Goal: Task Accomplishment & Management: Manage account settings

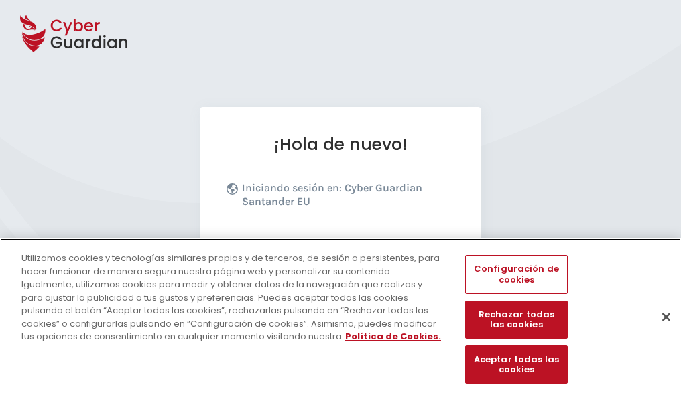
scroll to position [164, 0]
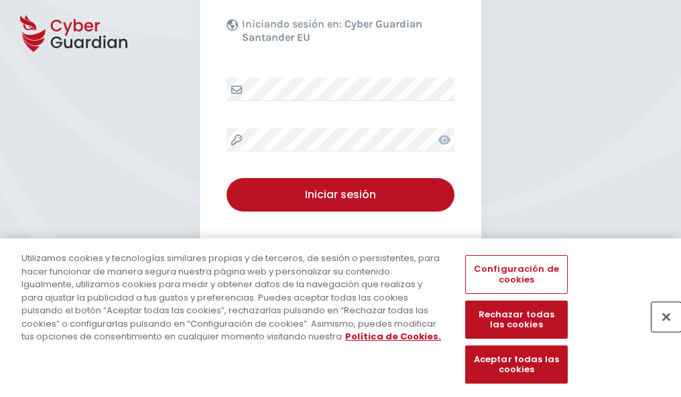
click at [659, 331] on button "Cerrar" at bounding box center [665, 316] width 29 height 29
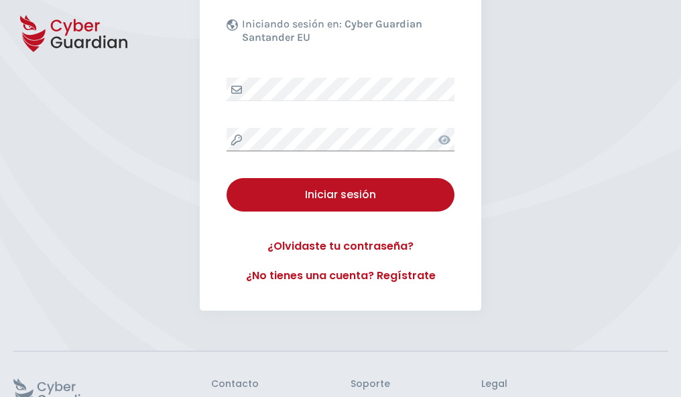
scroll to position [261, 0]
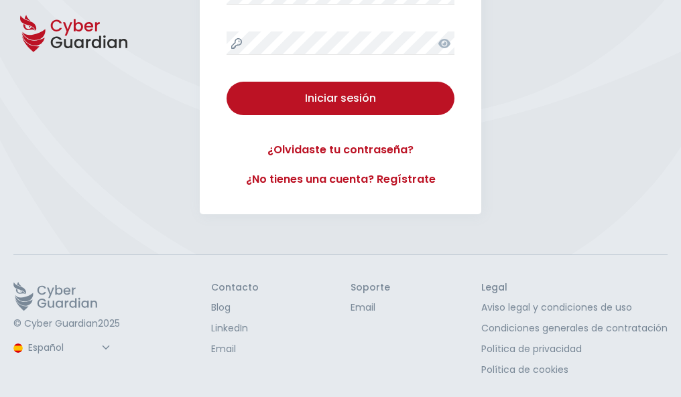
click at [227, 82] on button "Iniciar sesión" at bounding box center [341, 99] width 228 height 34
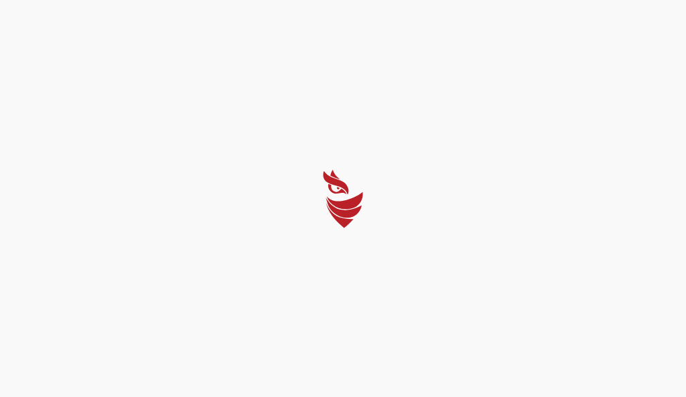
select select "English"
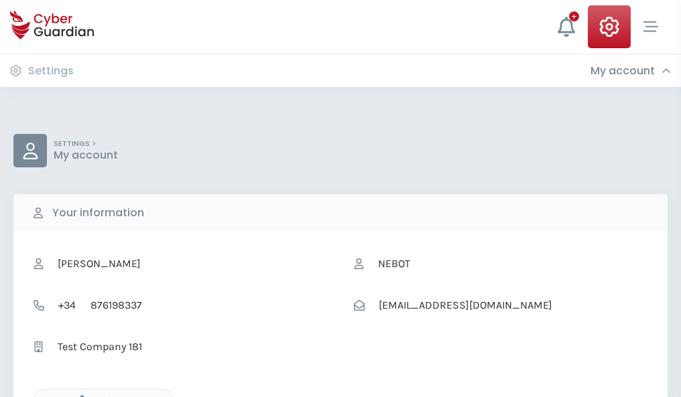
click at [78, 396] on icon "button" at bounding box center [78, 400] width 11 height 11
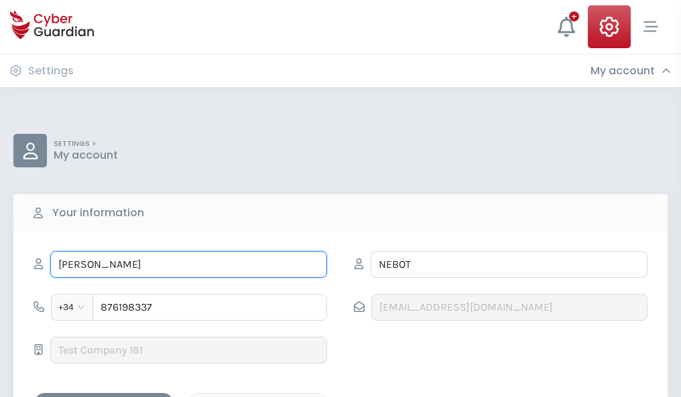
click at [188, 265] on input "[PERSON_NAME]" at bounding box center [188, 264] width 277 height 27
type input "L"
type input "[PERSON_NAME]"
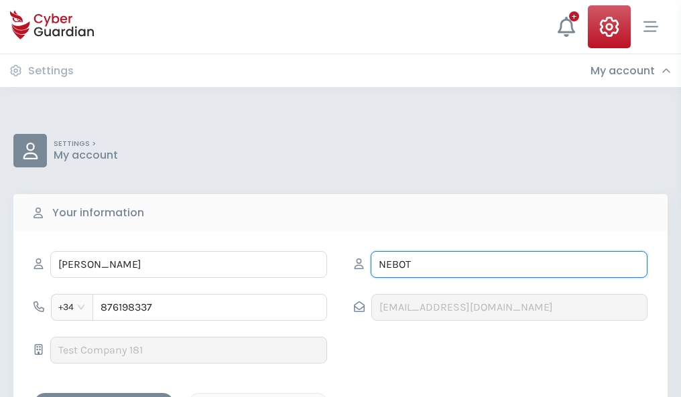
click at [509, 265] on input "NEBOT" at bounding box center [509, 264] width 277 height 27
type input "N"
type input "Arnaiz"
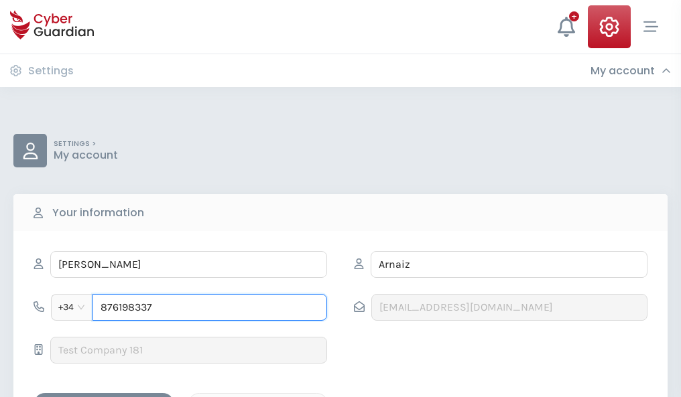
click at [210, 308] on input "876198337" at bounding box center [209, 307] width 235 height 27
type input "8"
type input "946548528"
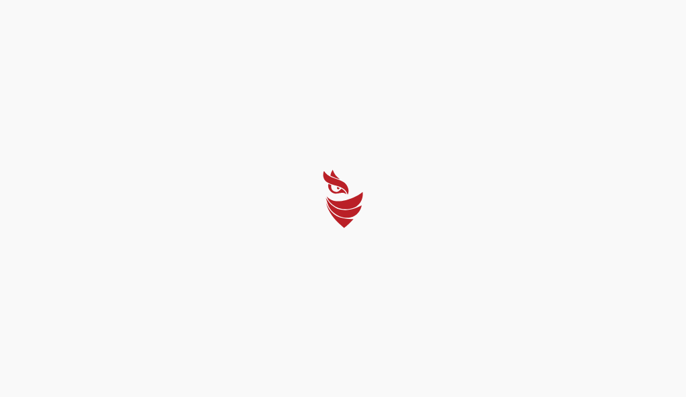
select select "English"
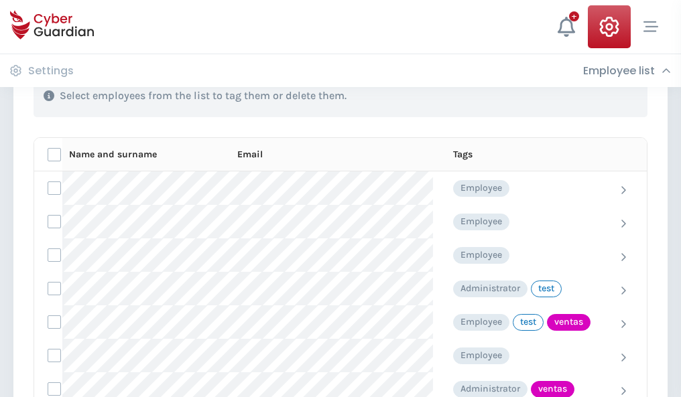
scroll to position [607, 0]
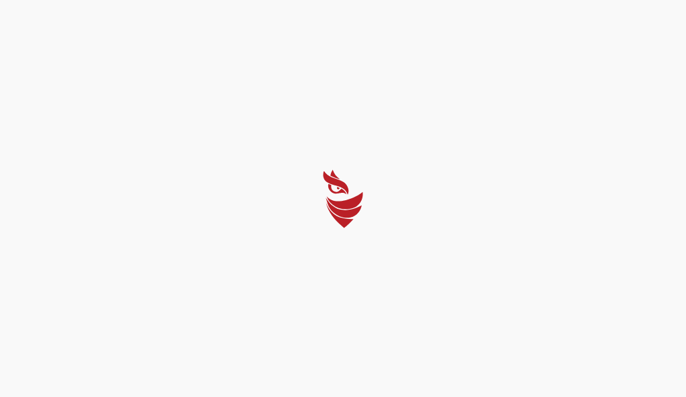
select select "English"
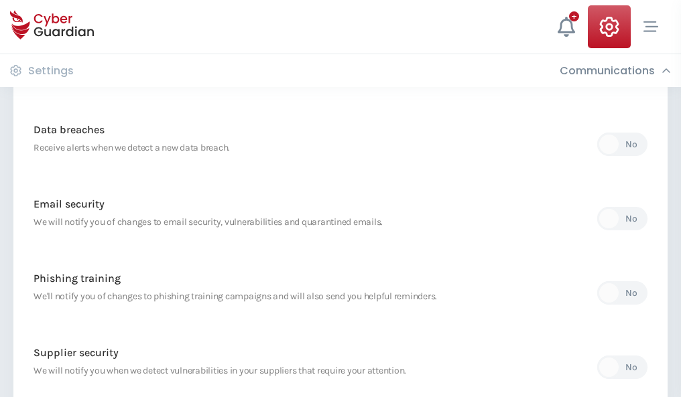
scroll to position [706, 0]
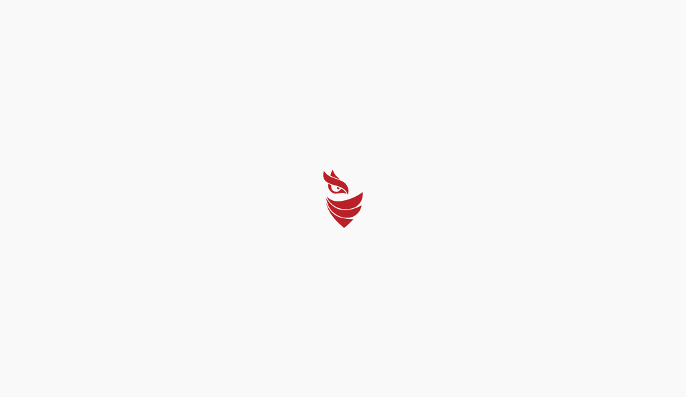
select select "English"
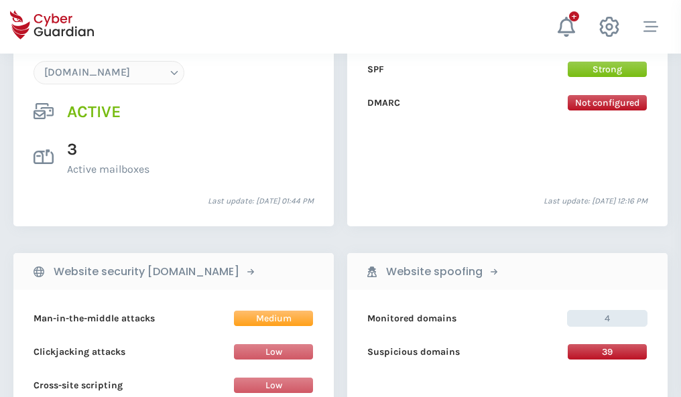
scroll to position [1428, 0]
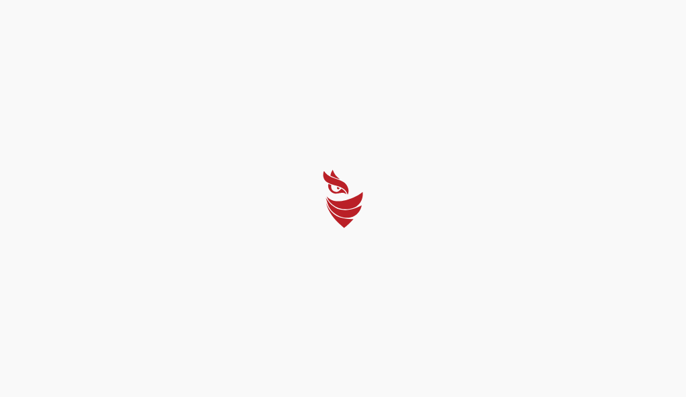
select select "English"
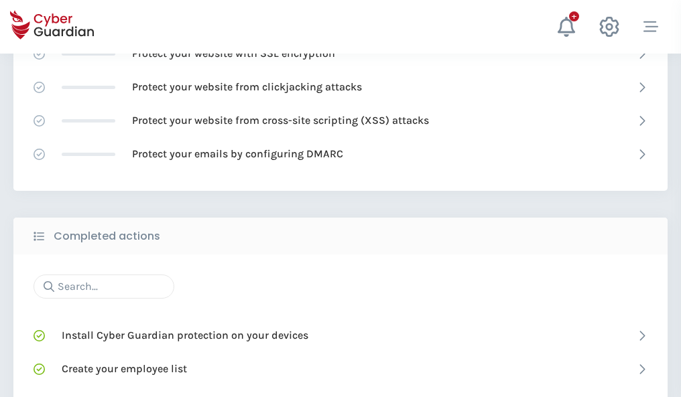
scroll to position [893, 0]
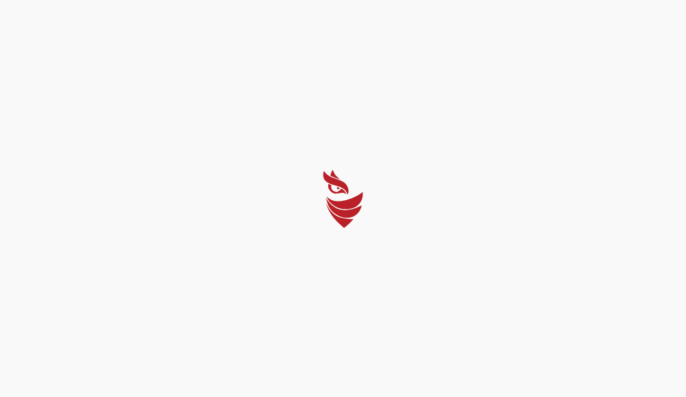
select select "English"
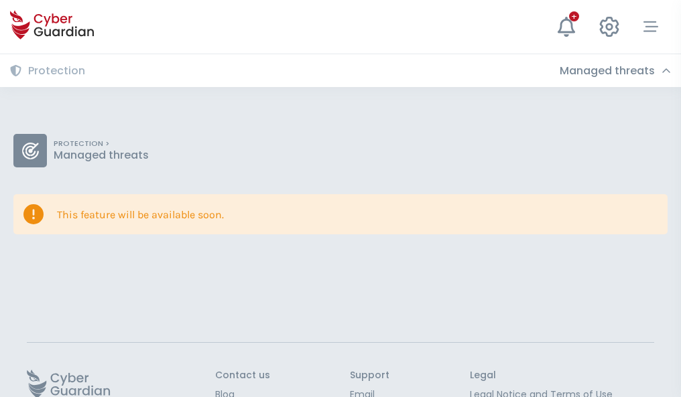
scroll to position [87, 0]
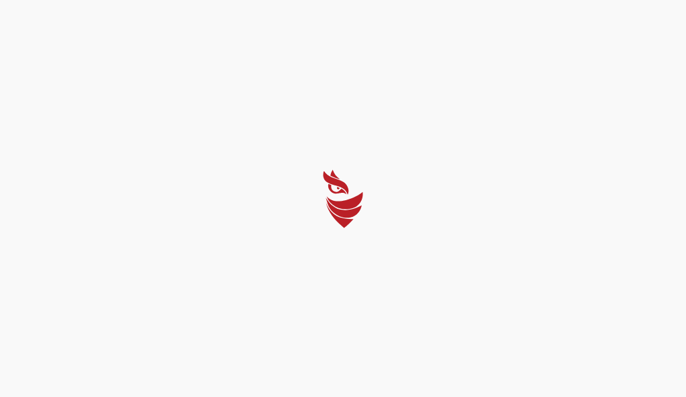
select select "English"
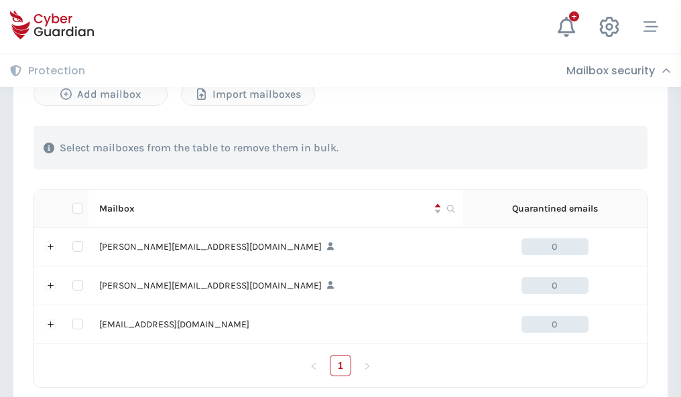
scroll to position [621, 0]
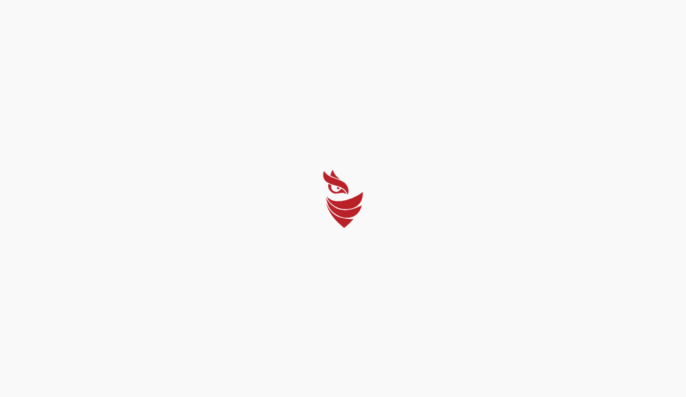
select select "English"
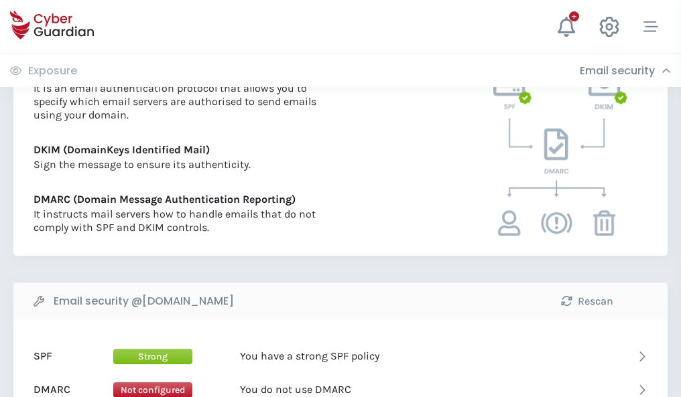
scroll to position [723, 0]
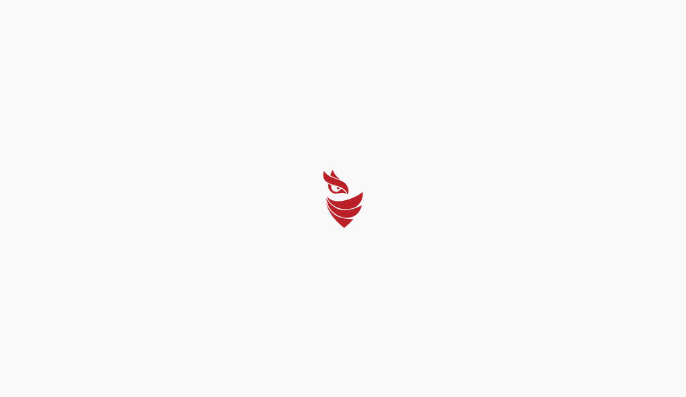
select select "English"
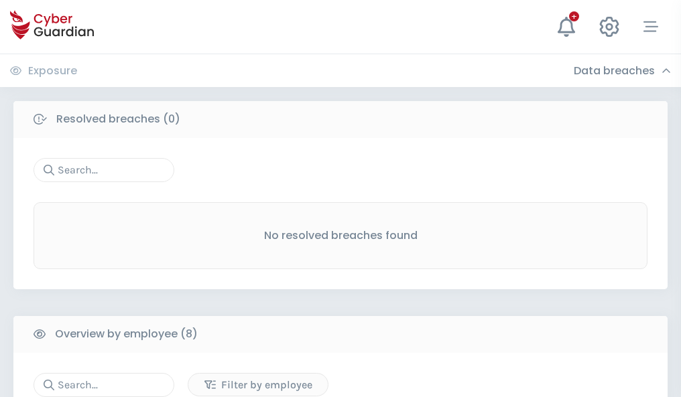
scroll to position [1142, 0]
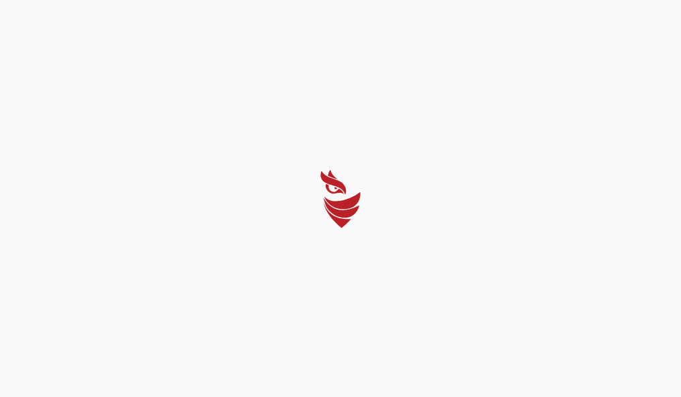
select select "English"
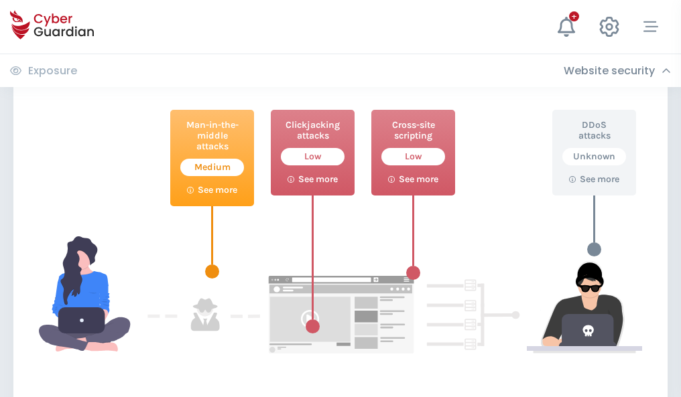
scroll to position [730, 0]
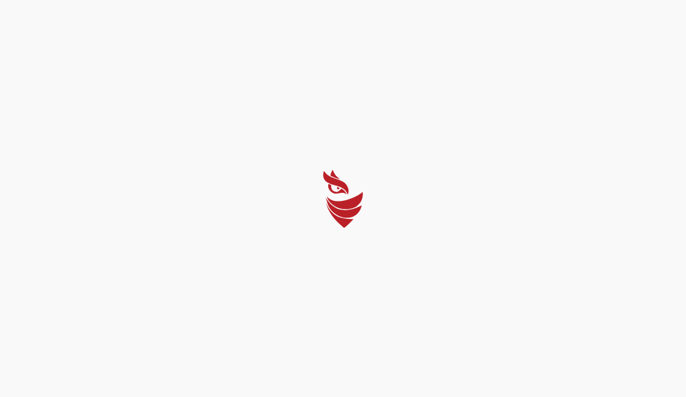
select select "English"
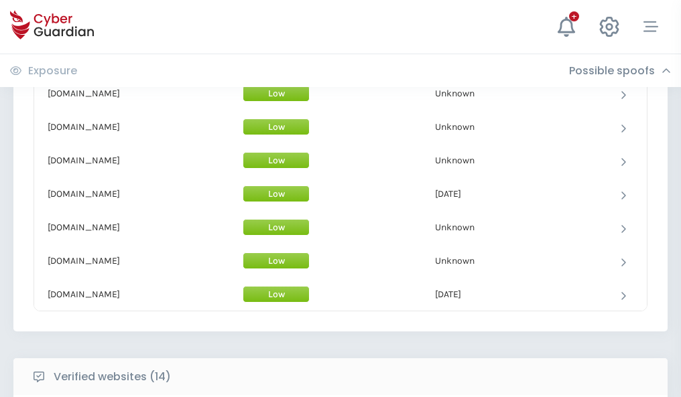
scroll to position [1307, 0]
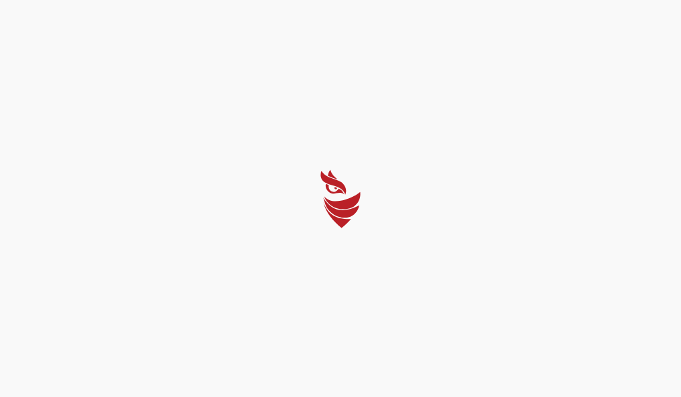
select select "English"
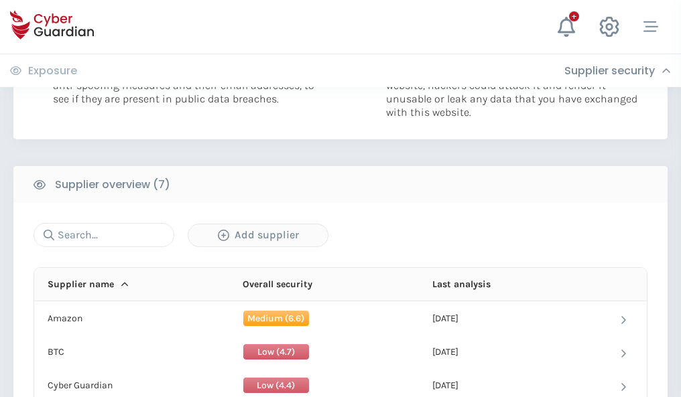
scroll to position [868, 0]
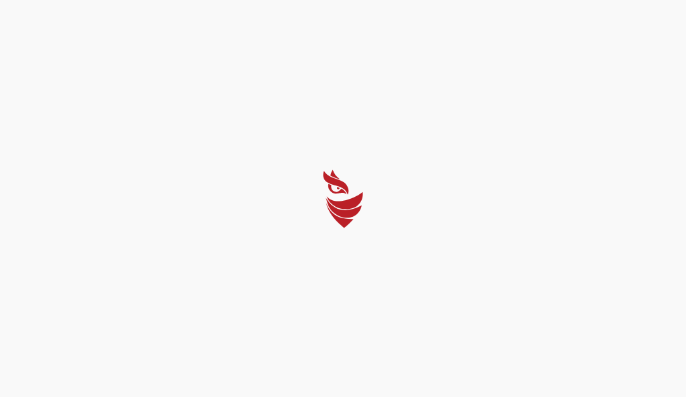
select select "English"
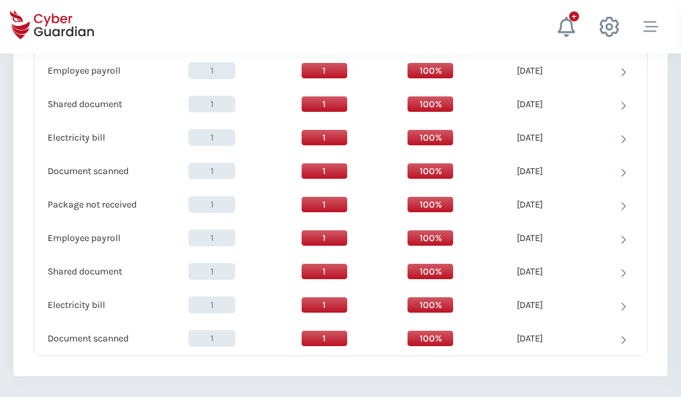
scroll to position [1373, 0]
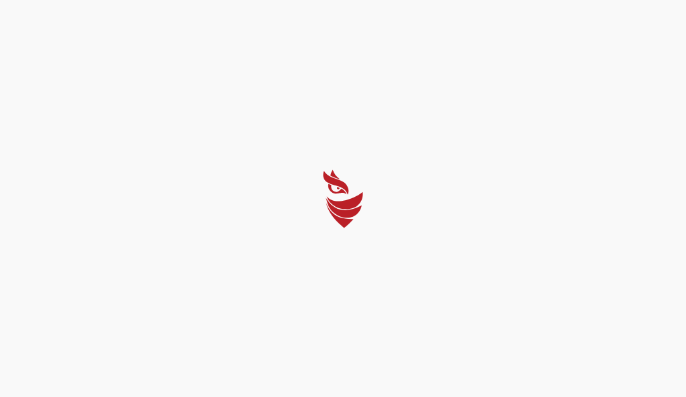
select select "English"
